Goal: Information Seeking & Learning: Learn about a topic

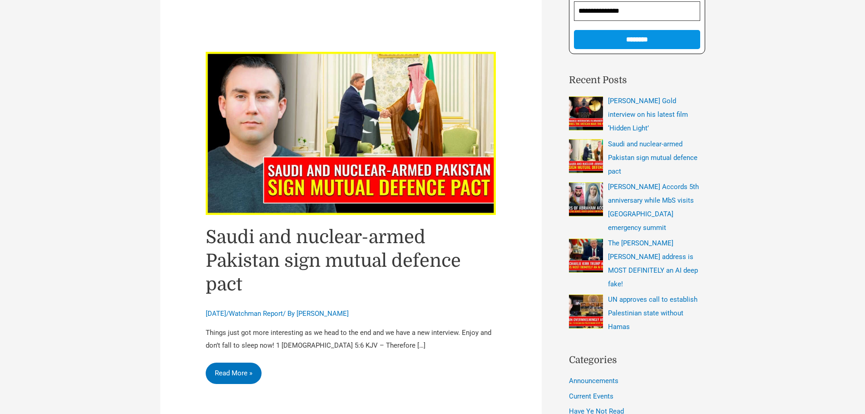
scroll to position [318, 0]
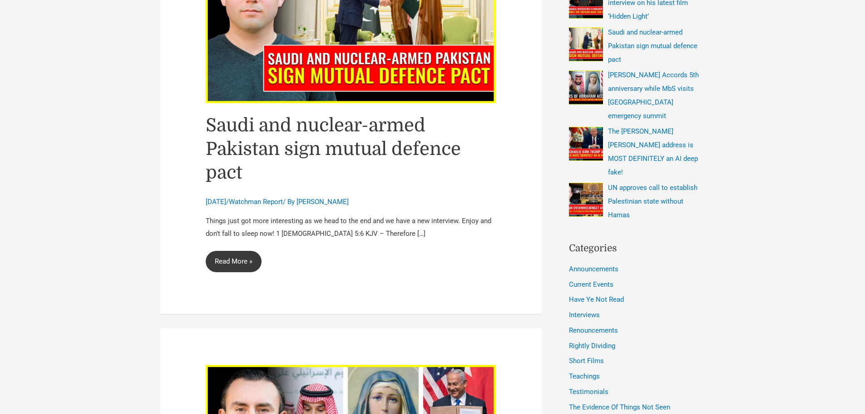
click at [236, 258] on link "Saudi and nuclear-armed Pakistan sign mutual defence pact Read More »" at bounding box center [234, 262] width 56 height 22
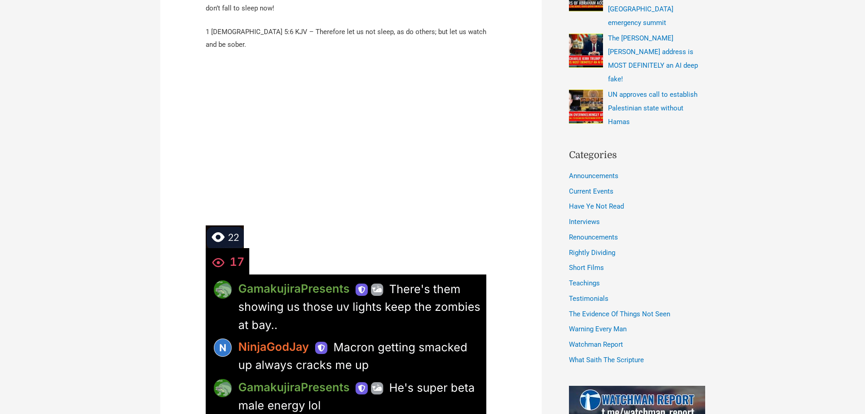
scroll to position [591, 0]
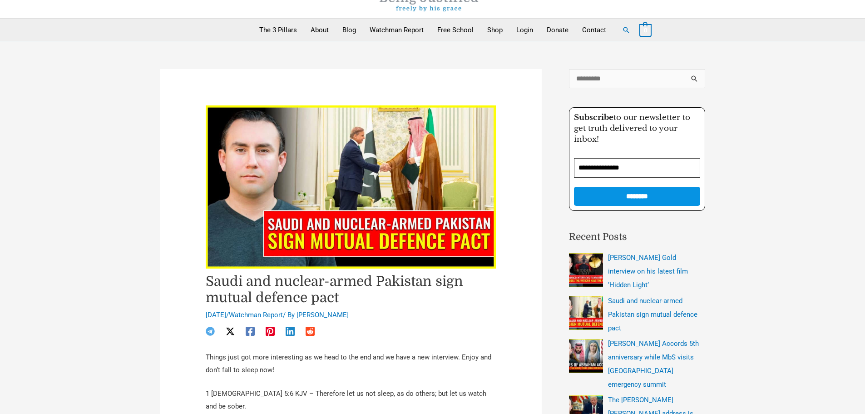
scroll to position [0, 0]
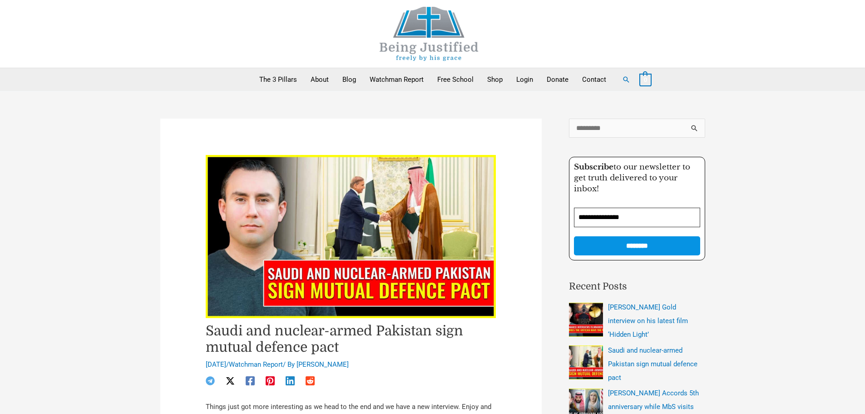
click at [447, 35] on img at bounding box center [429, 34] width 136 height 54
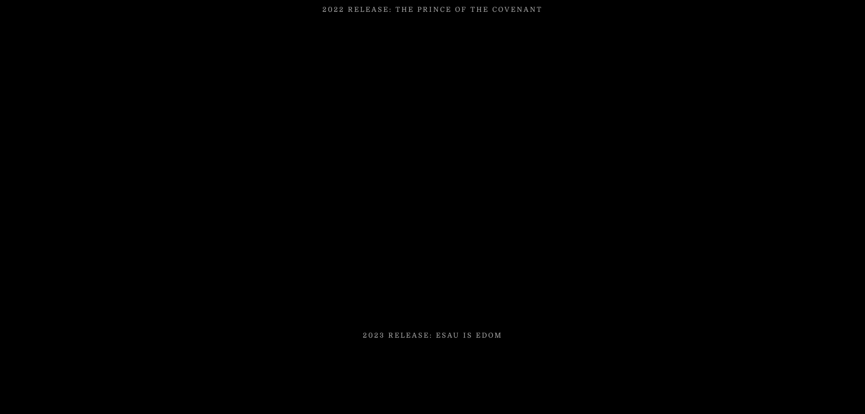
scroll to position [4074, 0]
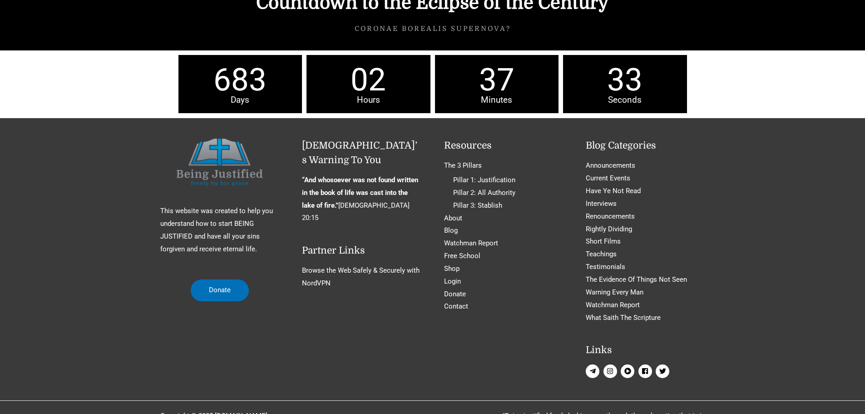
click at [628, 367] on icon "play-circle" at bounding box center [628, 370] width 7 height 7
click at [613, 368] on icon "instagram" at bounding box center [610, 371] width 6 height 6
click at [625, 367] on icon "play-circle" at bounding box center [628, 370] width 7 height 7
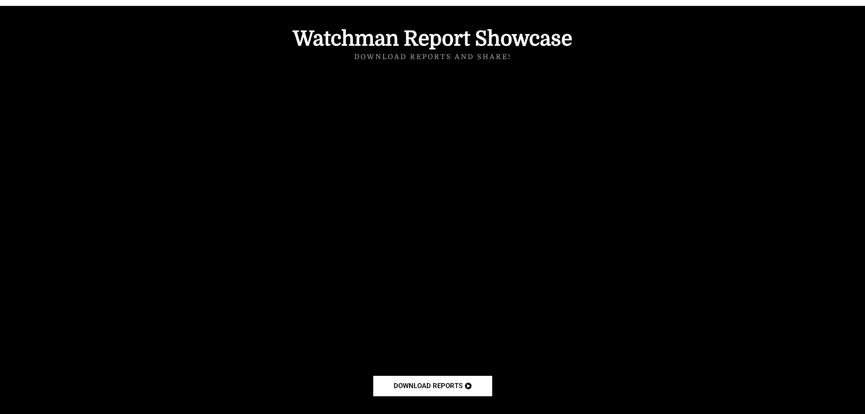
scroll to position [2620, 0]
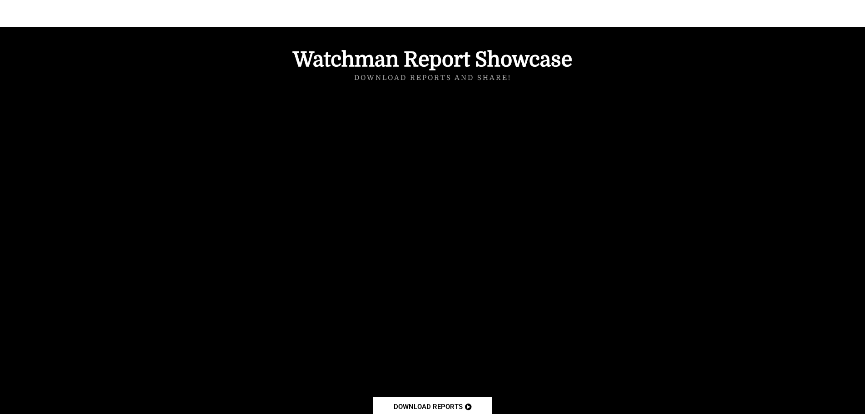
click at [767, 305] on div at bounding box center [432, 233] width 865 height 412
click at [731, 278] on div at bounding box center [432, 233] width 865 height 412
